Goal: Transaction & Acquisition: Purchase product/service

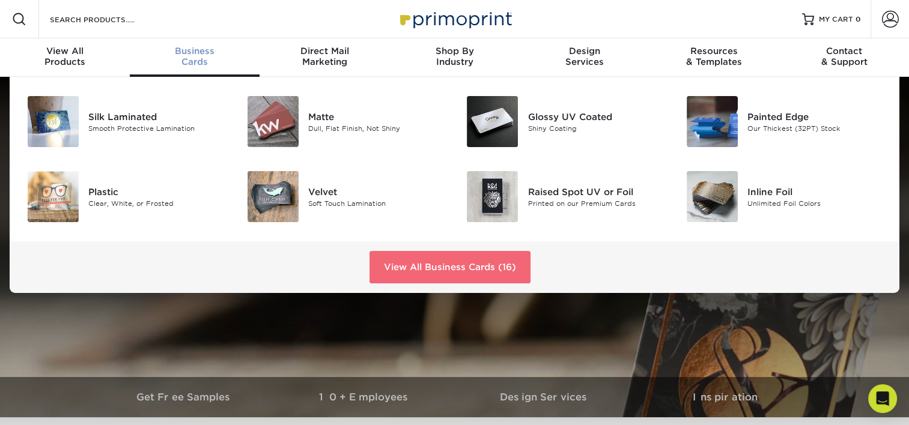
click at [512, 271] on link "View All Business Cards (16)" at bounding box center [450, 267] width 161 height 32
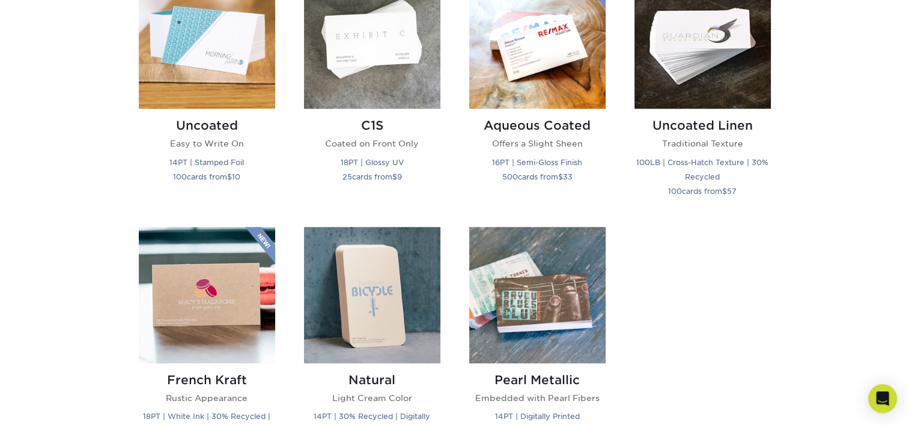
scroll to position [1082, 0]
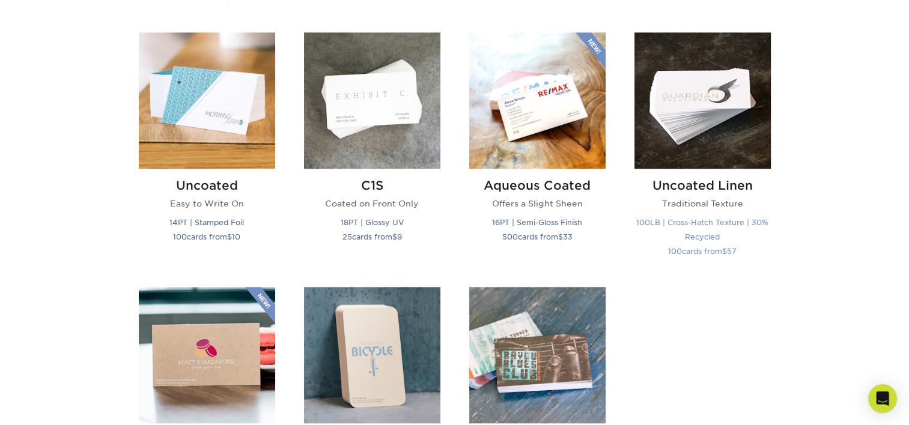
click at [714, 115] on img at bounding box center [703, 100] width 136 height 136
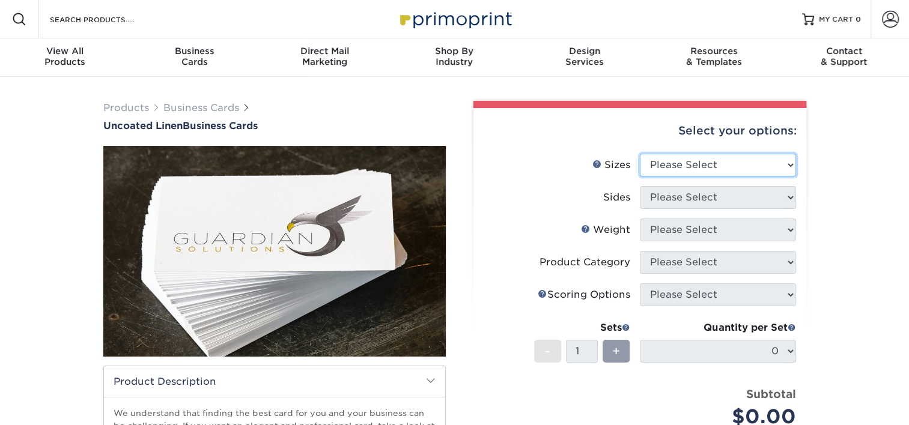
click at [721, 160] on select "Please Select 2" x 3.5" - Standard 2" x 7" - Foldover Card 2.125" x 3.375" - Eu…" at bounding box center [718, 165] width 156 height 23
select select "2.00x3.50"
click at [640, 154] on select "Please Select 2" x 3.5" - Standard 2" x 7" - Foldover Card 2.125" x 3.375" - Eu…" at bounding box center [718, 165] width 156 height 23
click at [738, 160] on select "Please Select 2" x 3.5" - Standard 2" x 7" - Foldover Card 2.125" x 3.375" - Eu…" at bounding box center [718, 165] width 156 height 23
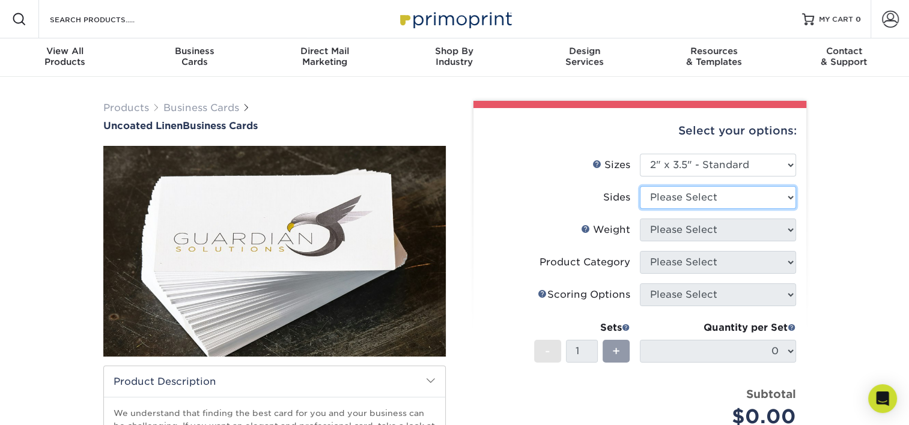
click at [734, 200] on select "Please Select Print Both Sides Print Front Only" at bounding box center [718, 197] width 156 height 23
select select "13abbda7-1d64-4f25-8bb2-c179b224825d"
click at [640, 186] on select "Please Select Print Both Sides Print Front Only" at bounding box center [718, 197] width 156 height 23
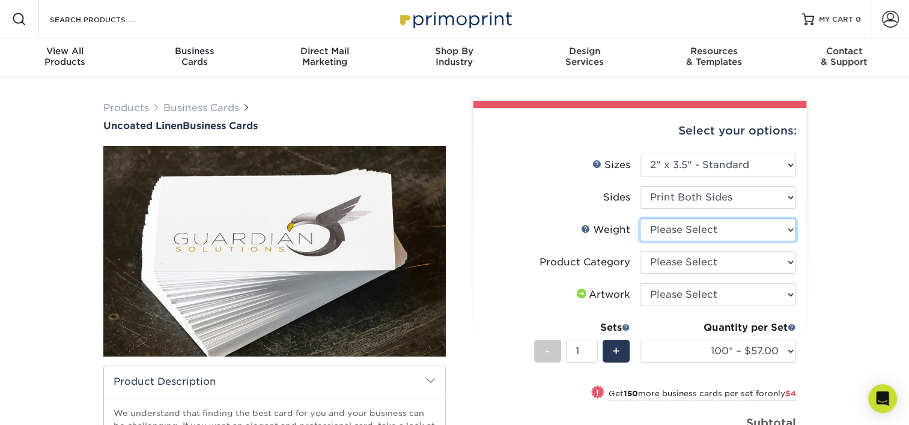
click at [755, 236] on select "Please Select 100LB" at bounding box center [718, 230] width 156 height 23
select select "100LB"
click at [640, 219] on select "Please Select 100LB" at bounding box center [718, 230] width 156 height 23
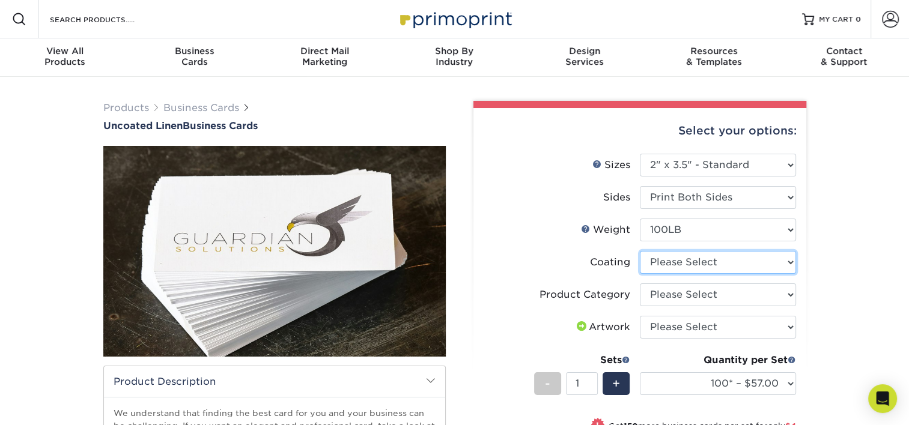
click at [767, 255] on select at bounding box center [718, 262] width 156 height 23
select select "3e7618de-abca-4bda-9f97-8b9129e913d8"
click at [640, 251] on select at bounding box center [718, 262] width 156 height 23
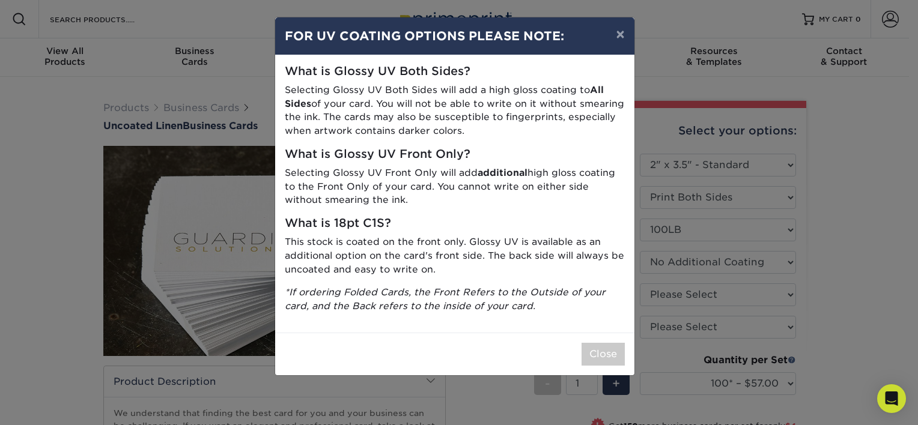
click at [592, 304] on p "*If ordering Folded Cards, the Front Refers to the Outside of your card, and th…" at bounding box center [455, 300] width 340 height 28
click at [619, 35] on button "×" at bounding box center [620, 34] width 28 height 34
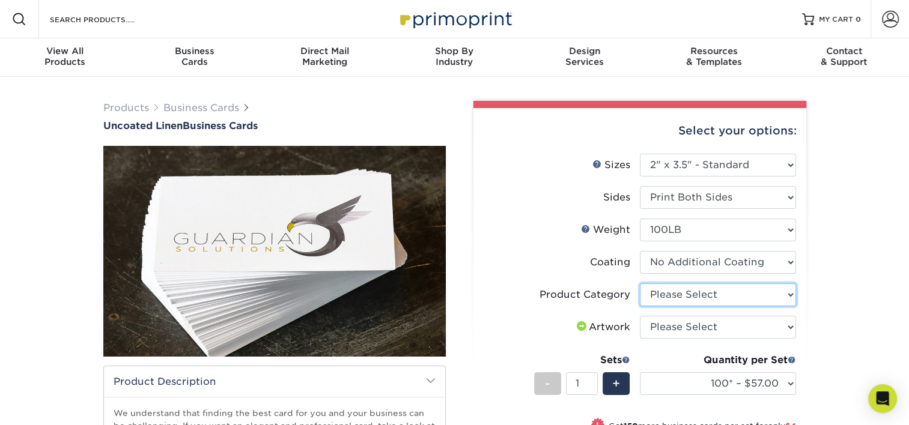
click at [782, 298] on select "Please Select Business Cards" at bounding box center [718, 295] width 156 height 23
select select "3b5148f1-0588-4f88-a218-97bcfdce65c1"
click at [640, 284] on select "Please Select Business Cards" at bounding box center [718, 295] width 156 height 23
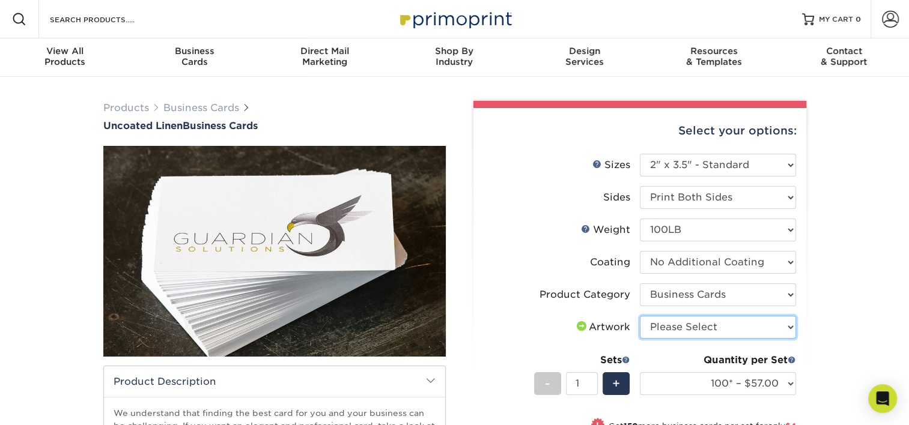
click at [735, 328] on select "Please Select I will upload files I need a design - $100" at bounding box center [718, 327] width 156 height 23
select select "upload"
click at [640, 316] on select "Please Select I will upload files I need a design - $100" at bounding box center [718, 327] width 156 height 23
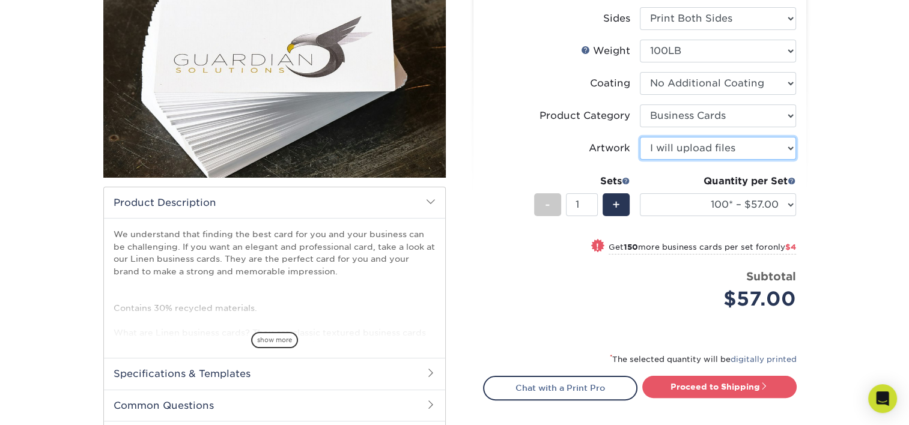
scroll to position [180, 0]
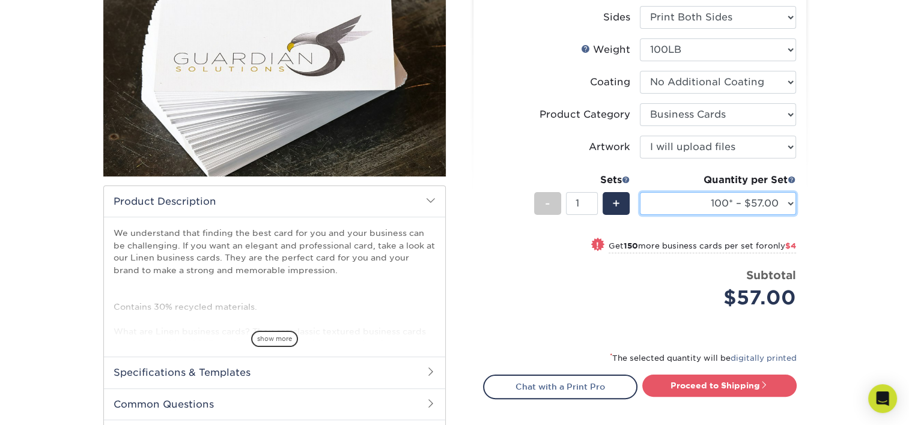
click at [794, 207] on select "100* – $57.00 250* – $61.00 500* – $69.00 1000 – $72.00 2500 – $114.00 5000 – $…" at bounding box center [718, 203] width 156 height 23
click at [844, 202] on div "Products Business Cards Uncoated Linen Business Cards show more" at bounding box center [454, 206] width 909 height 618
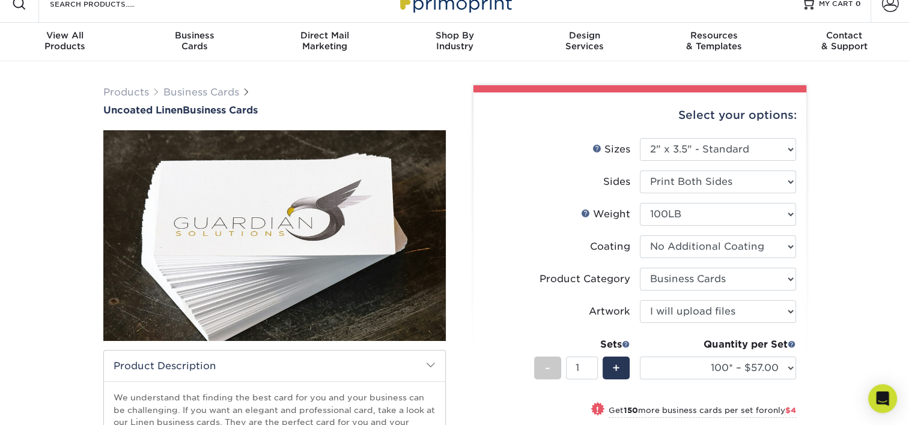
scroll to position [0, 0]
